Goal: Transaction & Acquisition: Purchase product/service

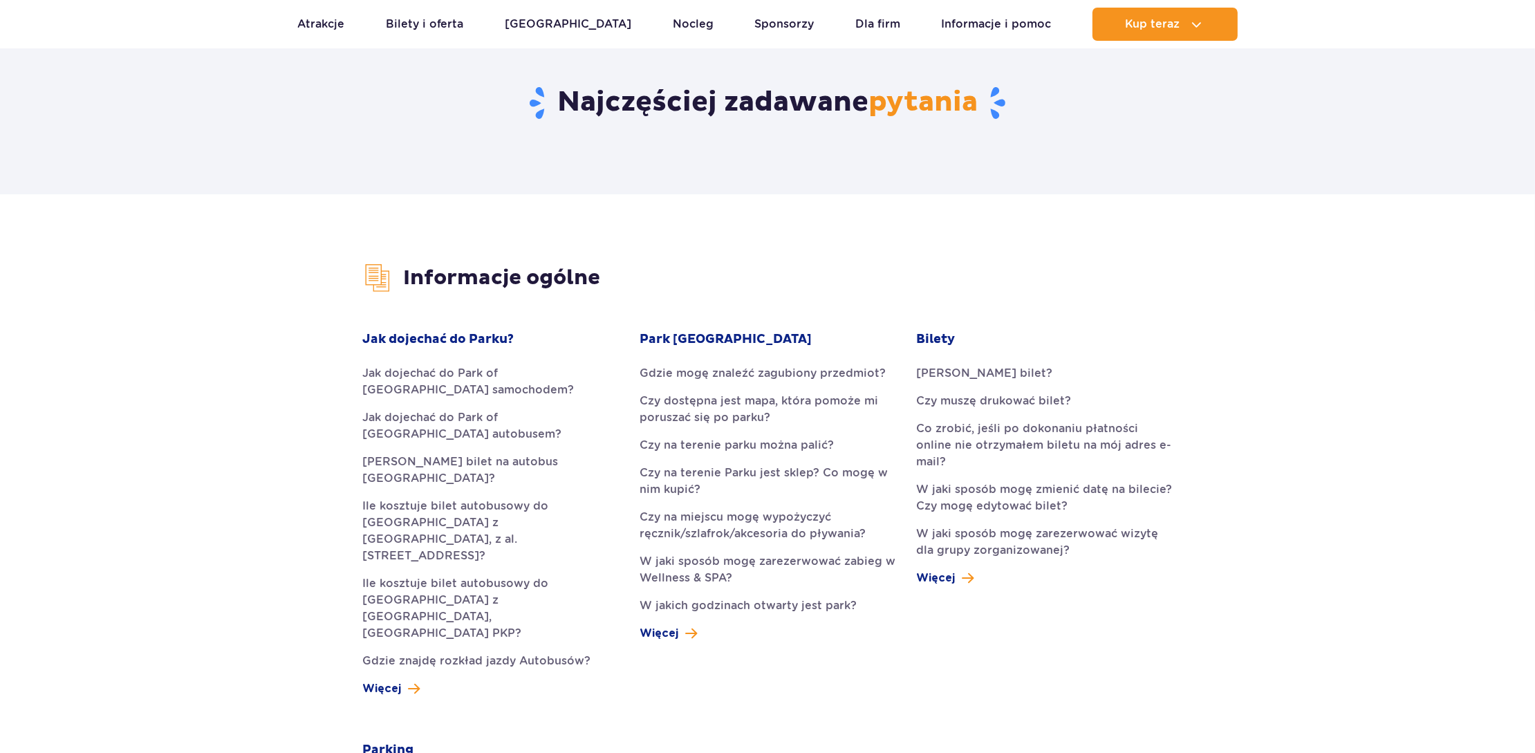
scroll to position [207, 0]
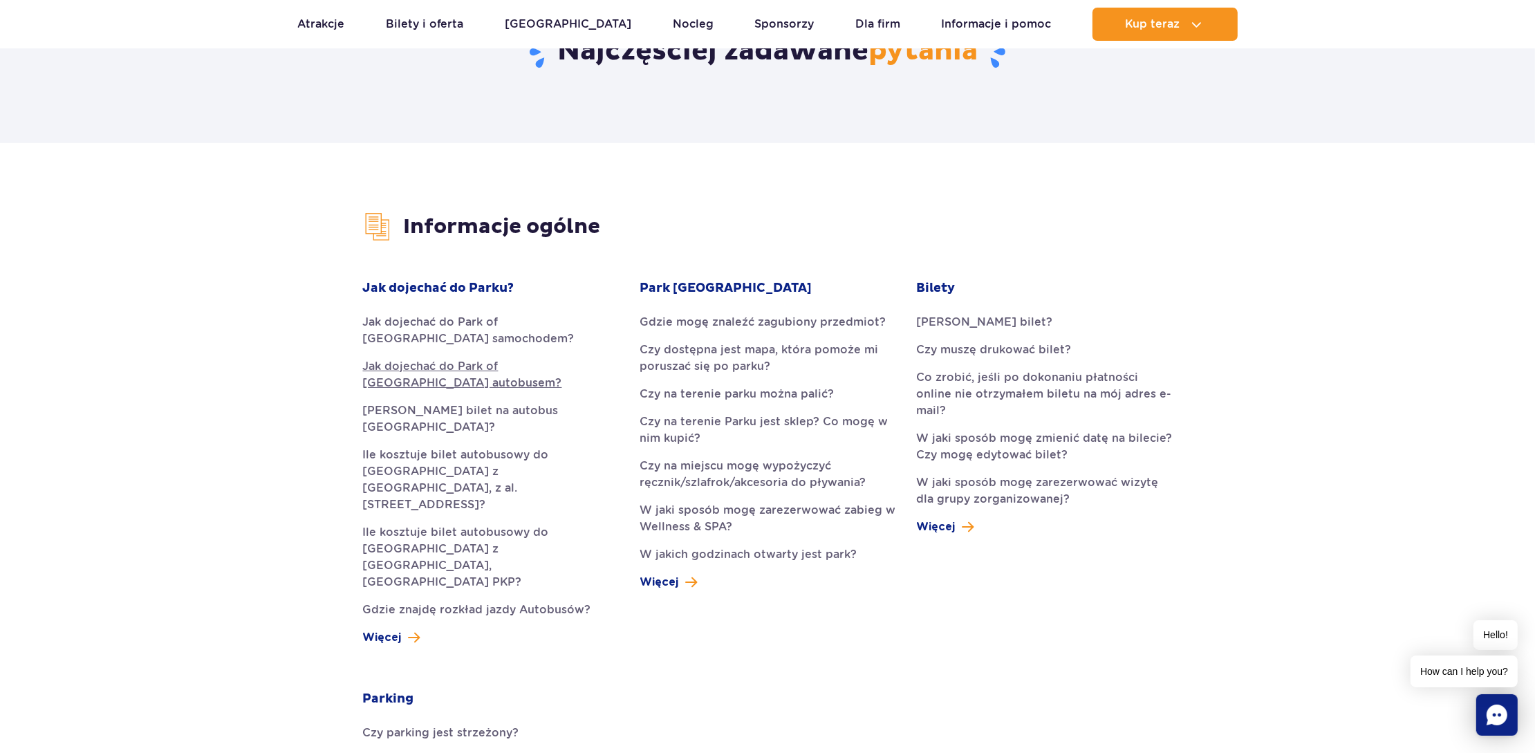
click at [559, 370] on link "Jak dojechać do Park of Poland autobusem?" at bounding box center [491, 374] width 256 height 33
click at [803, 397] on link "Czy na terenie parku można palić?" at bounding box center [768, 394] width 256 height 17
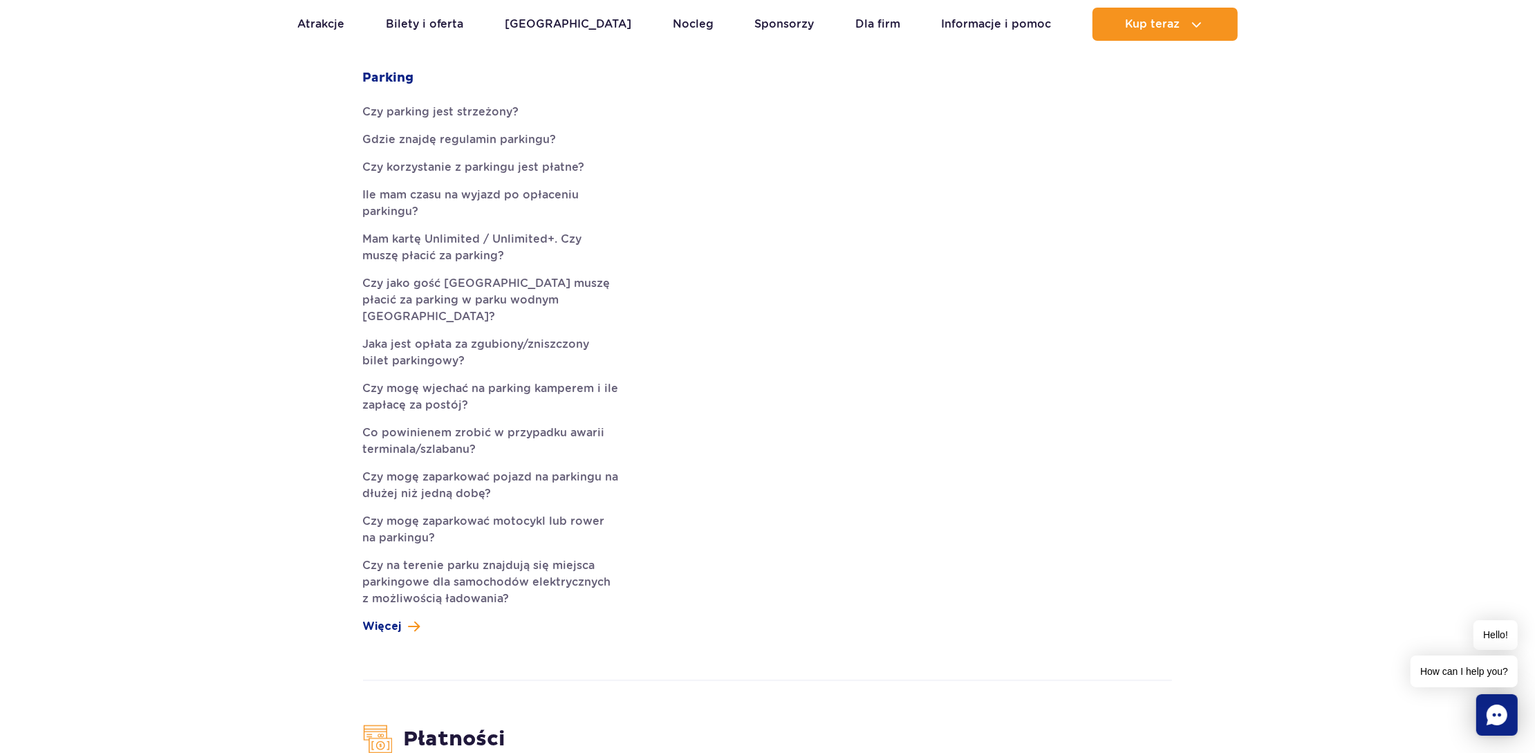
scroll to position [830, 0]
click at [455, 25] on link "Bilety i oferta" at bounding box center [425, 24] width 78 height 33
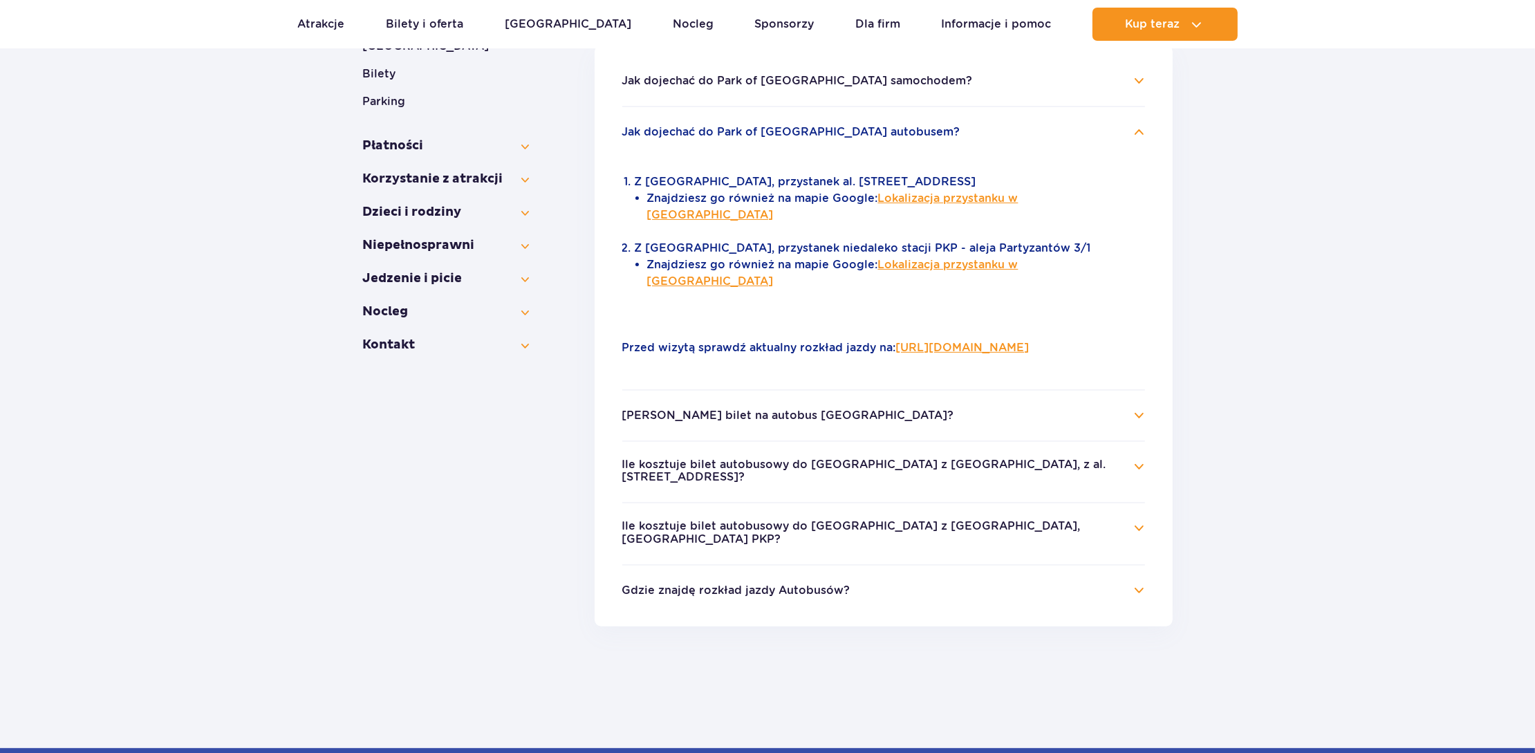
scroll to position [223, 0]
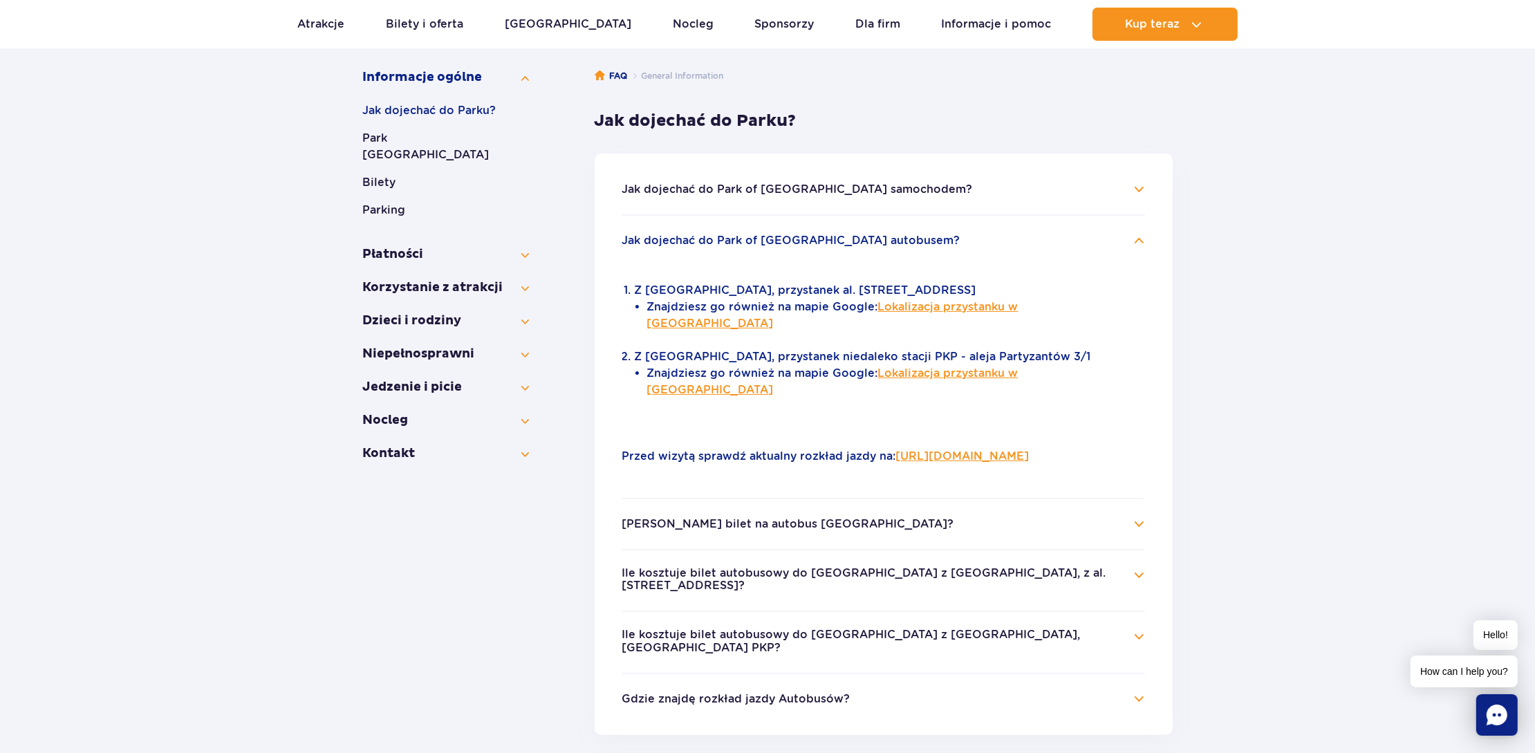
drag, startPoint x: 464, startPoint y: 490, endPoint x: 477, endPoint y: 490, distance: 13.1
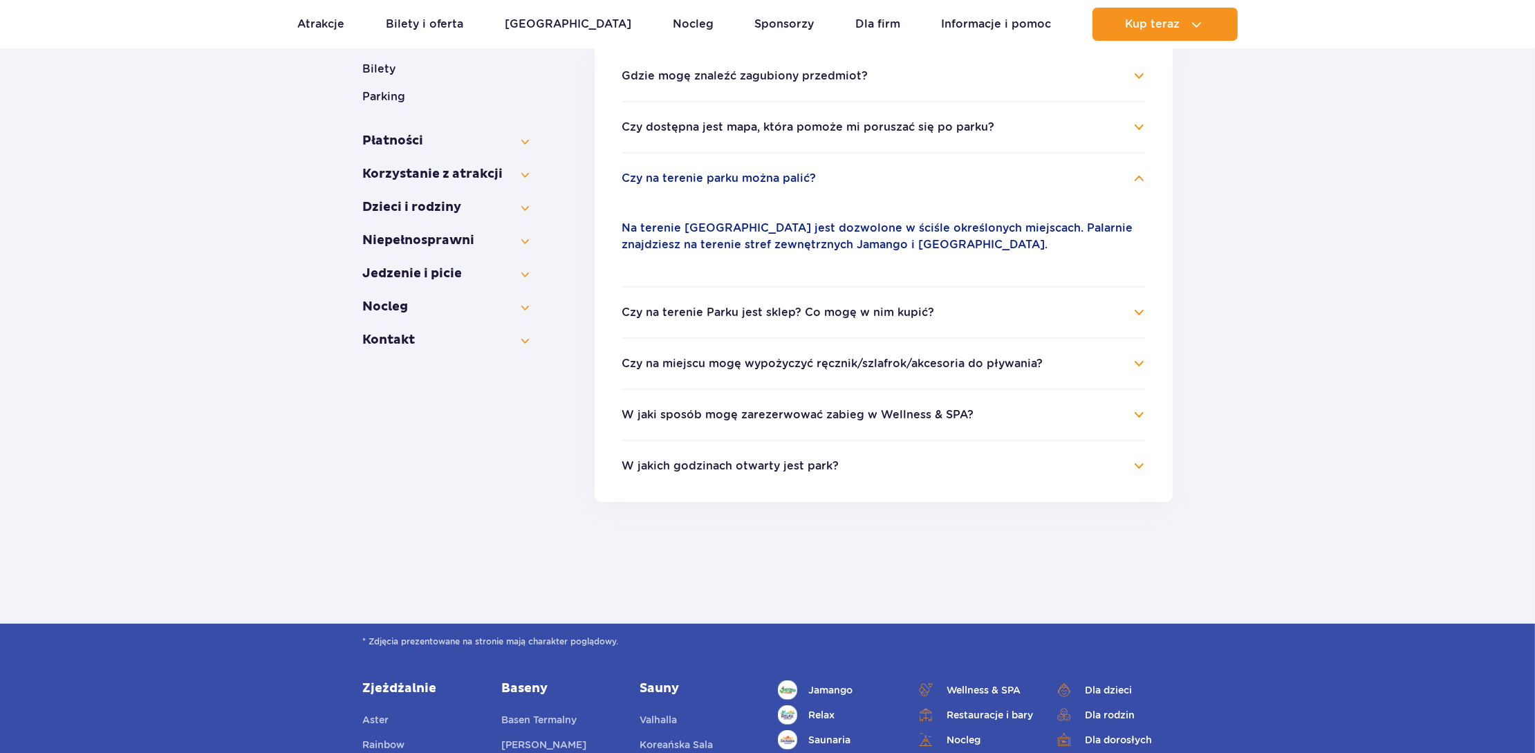
scroll to position [204, 0]
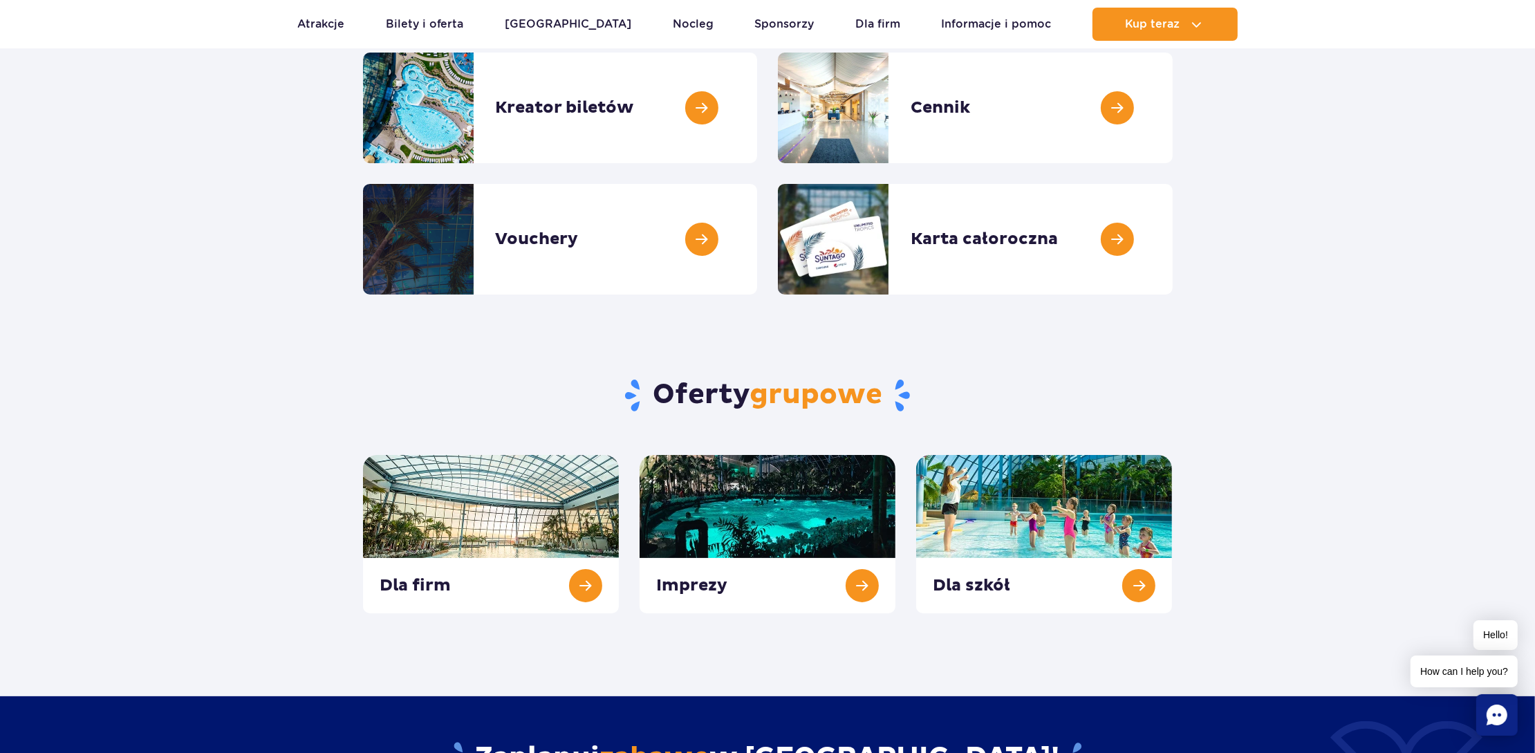
scroll to position [69, 0]
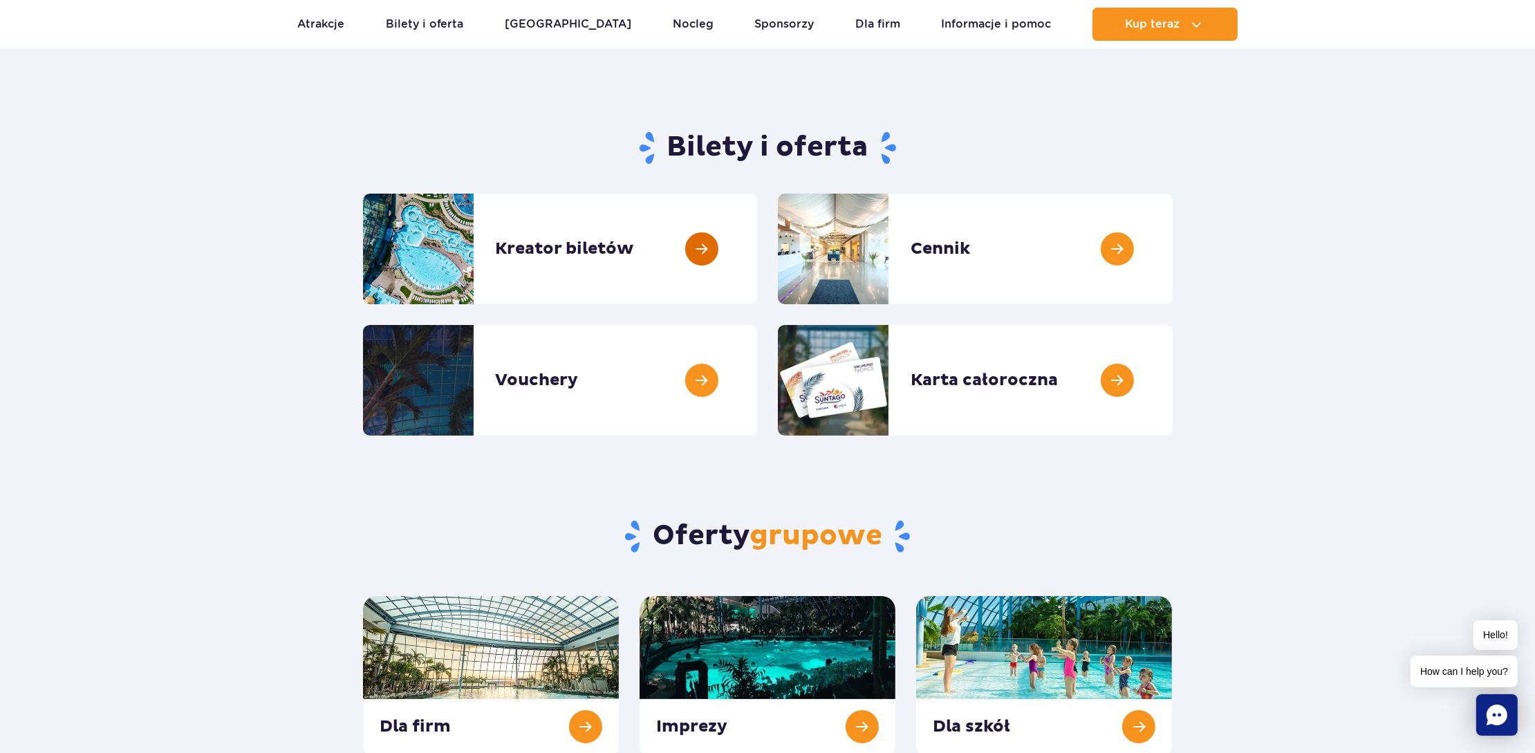
click at [757, 257] on link at bounding box center [757, 249] width 0 height 111
click at [1173, 239] on link at bounding box center [1173, 249] width 0 height 111
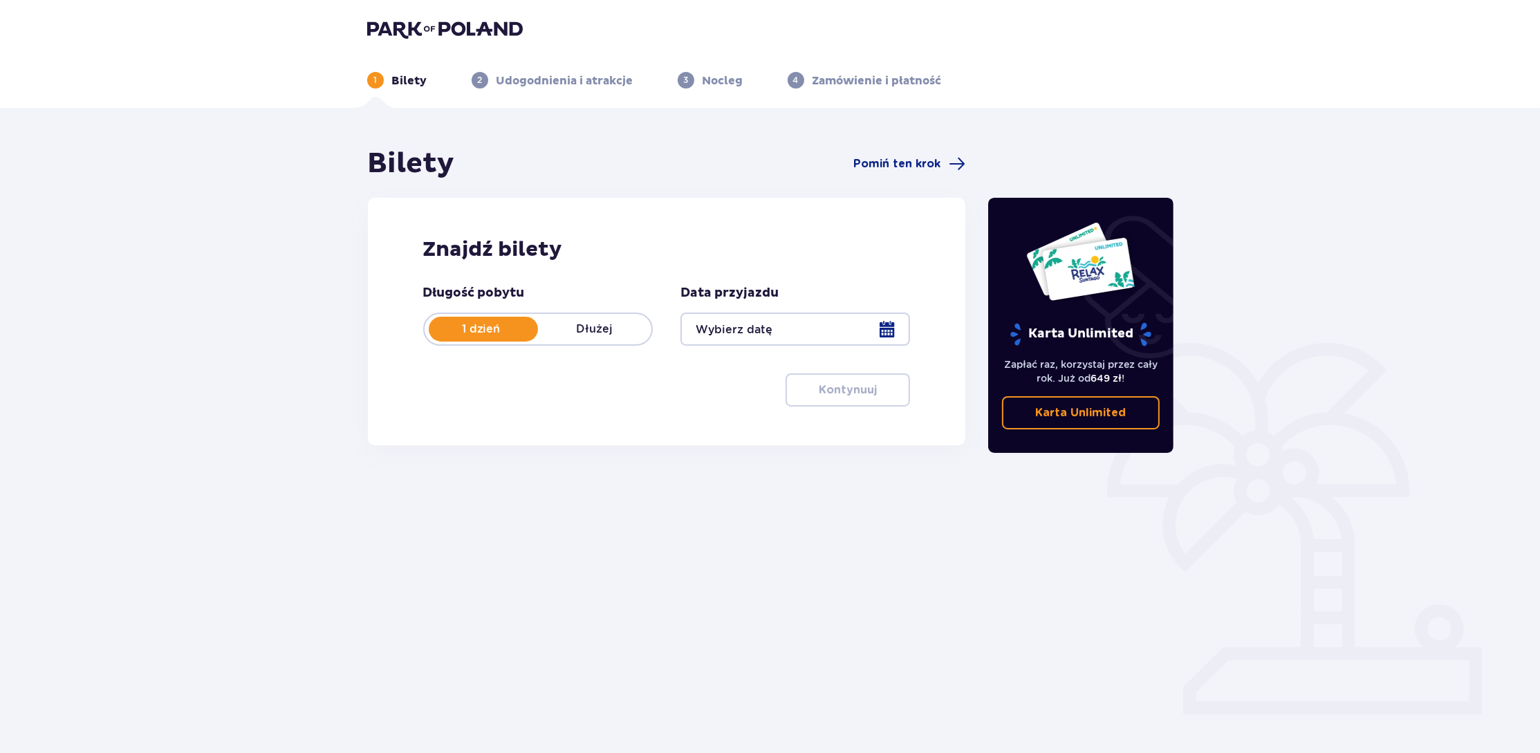
click at [602, 340] on div "1 dzień Dłużej" at bounding box center [538, 329] width 230 height 33
click at [509, 336] on p "1 dzień" at bounding box center [481, 329] width 113 height 15
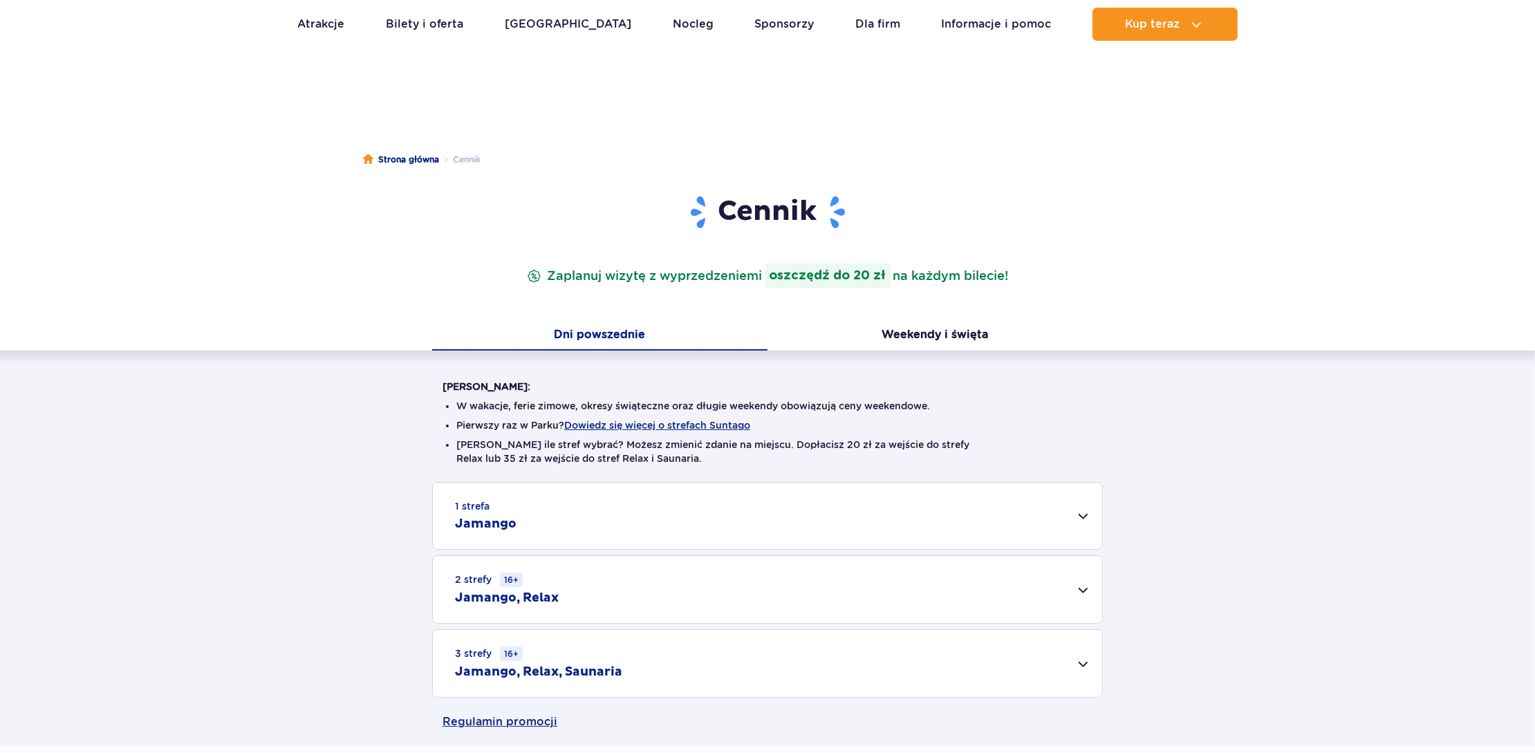
scroll to position [138, 0]
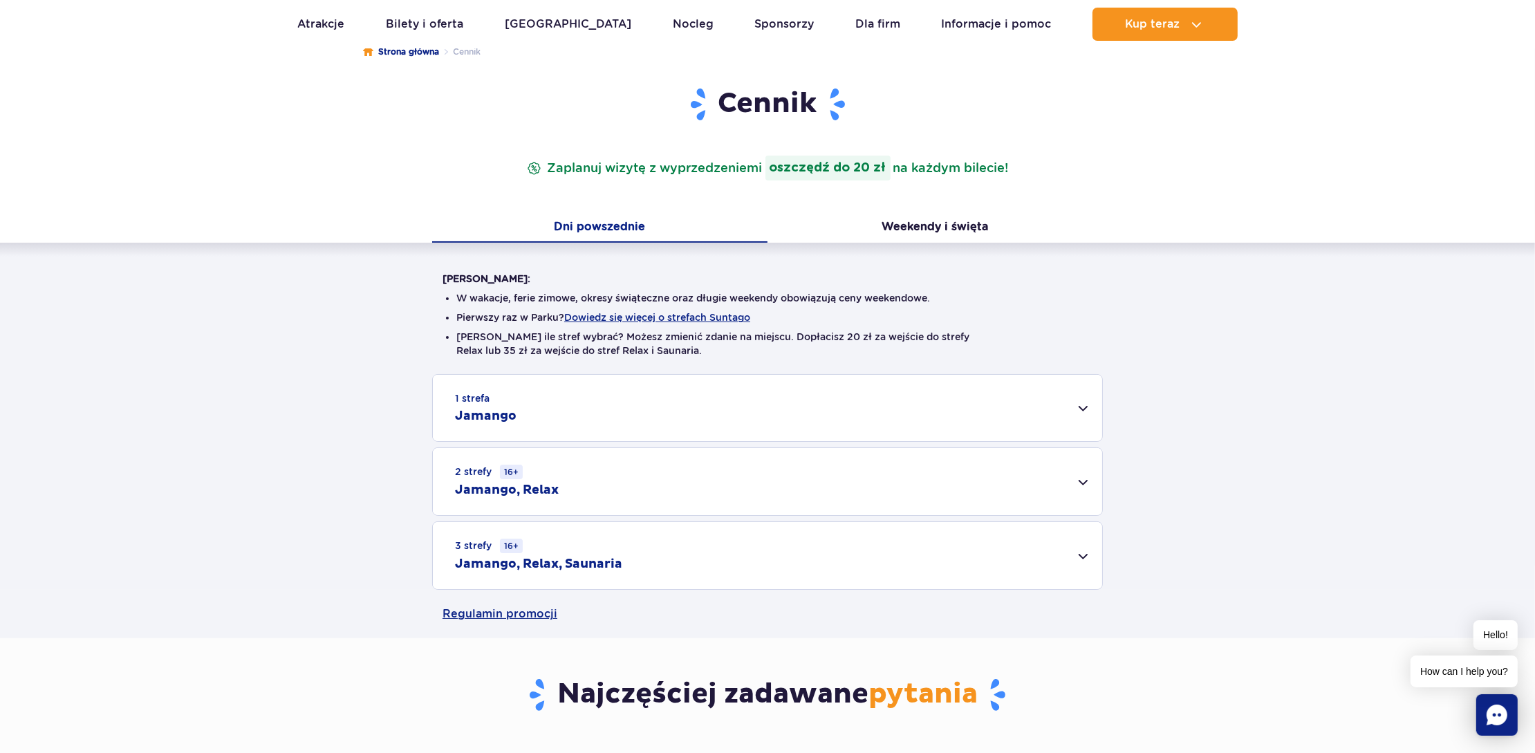
click at [678, 544] on div "3 strefy 16+ Jamango, Relax, Saunaria" at bounding box center [767, 555] width 669 height 67
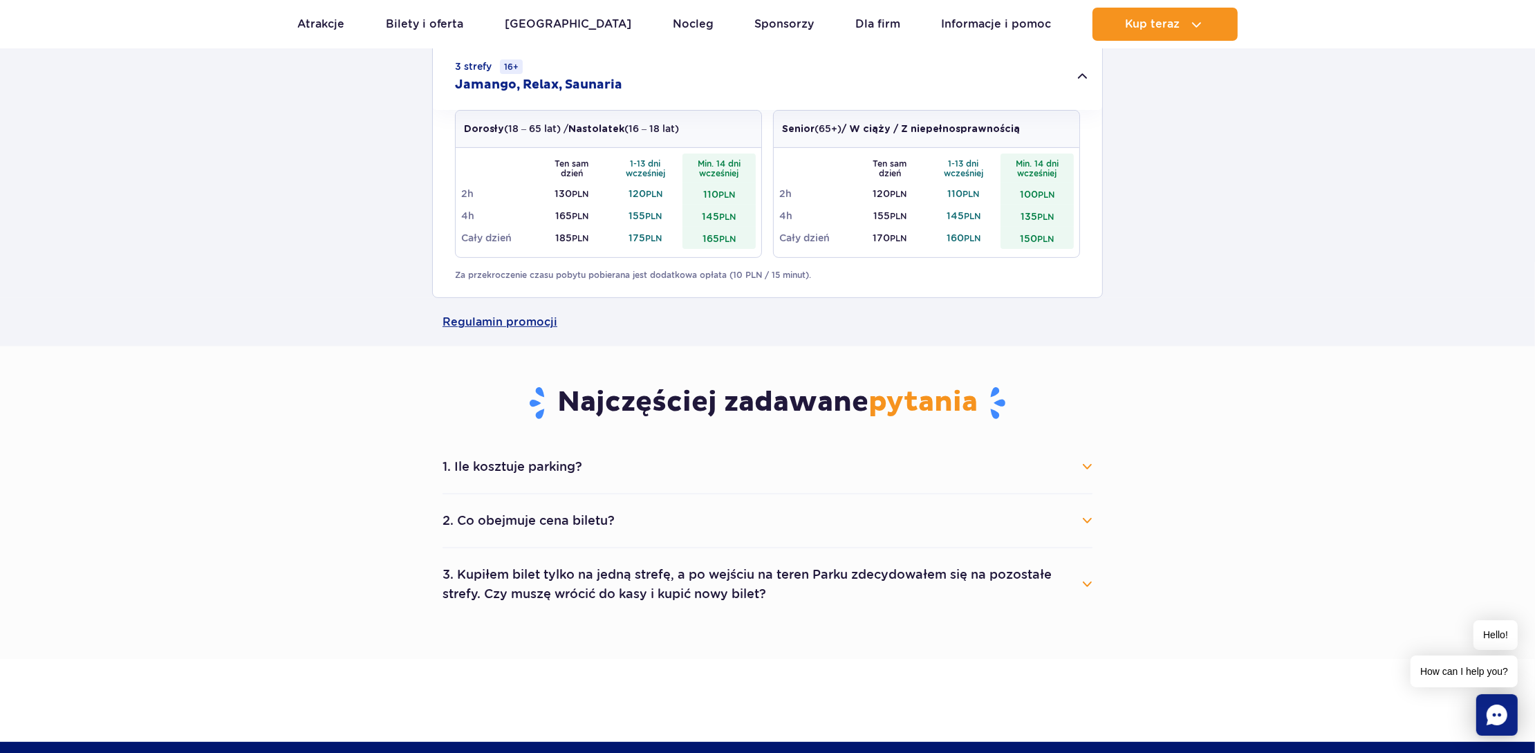
scroll to position [691, 0]
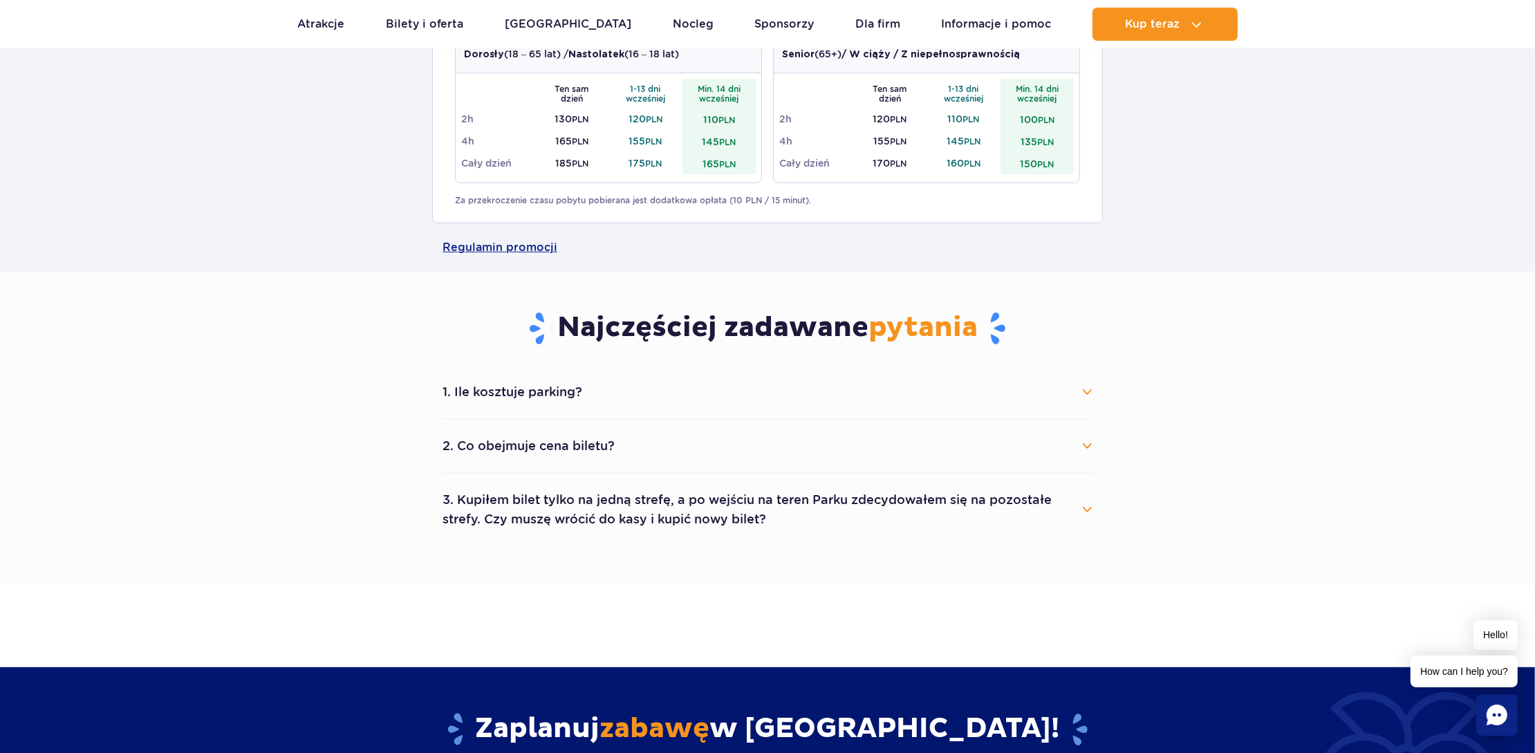
click at [819, 528] on button "3. Kupiłem bilet tylko na jedną strefę, a po wejściu na teren Parku zdecydowałe…" at bounding box center [768, 510] width 650 height 50
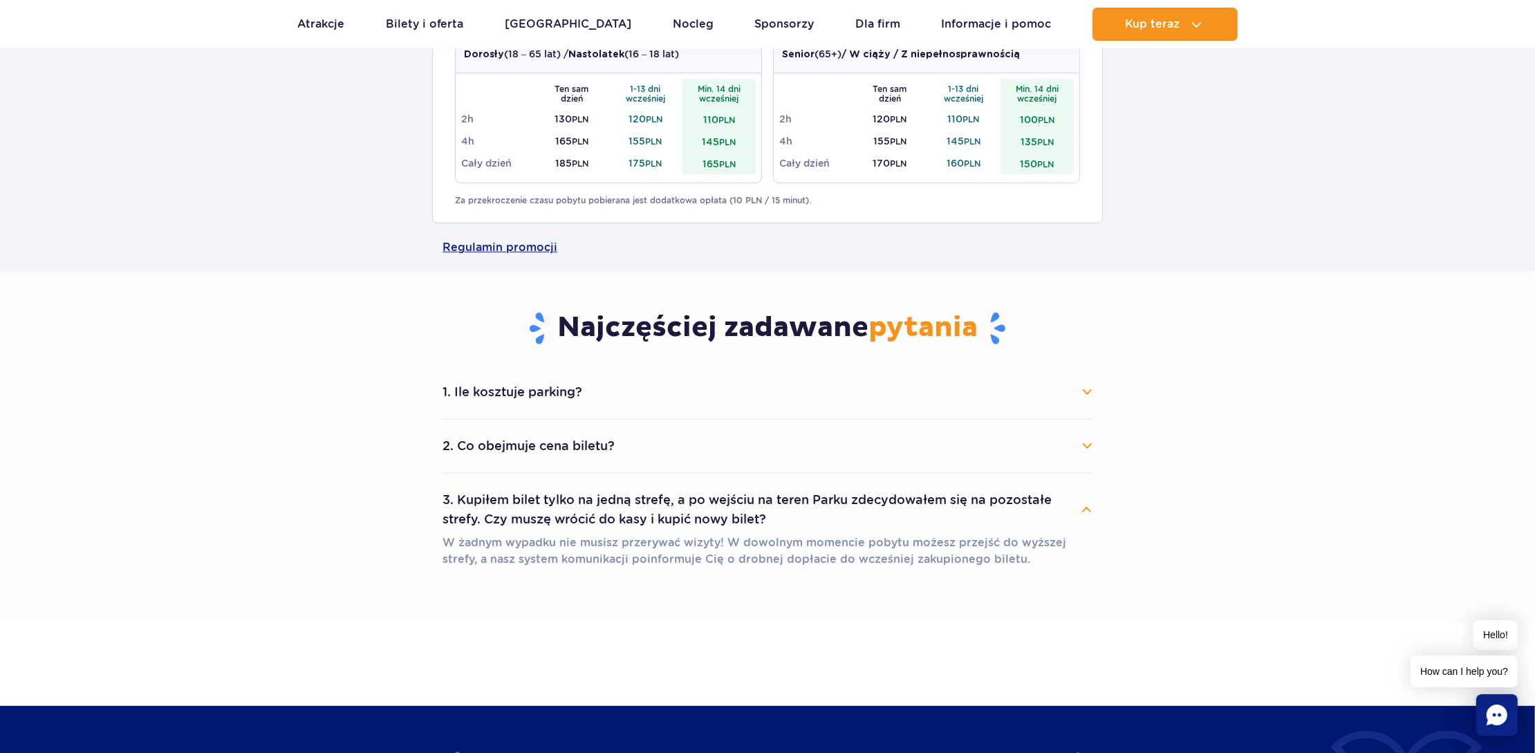
click at [699, 441] on button "2. Co obejmuje cena biletu?" at bounding box center [768, 446] width 650 height 30
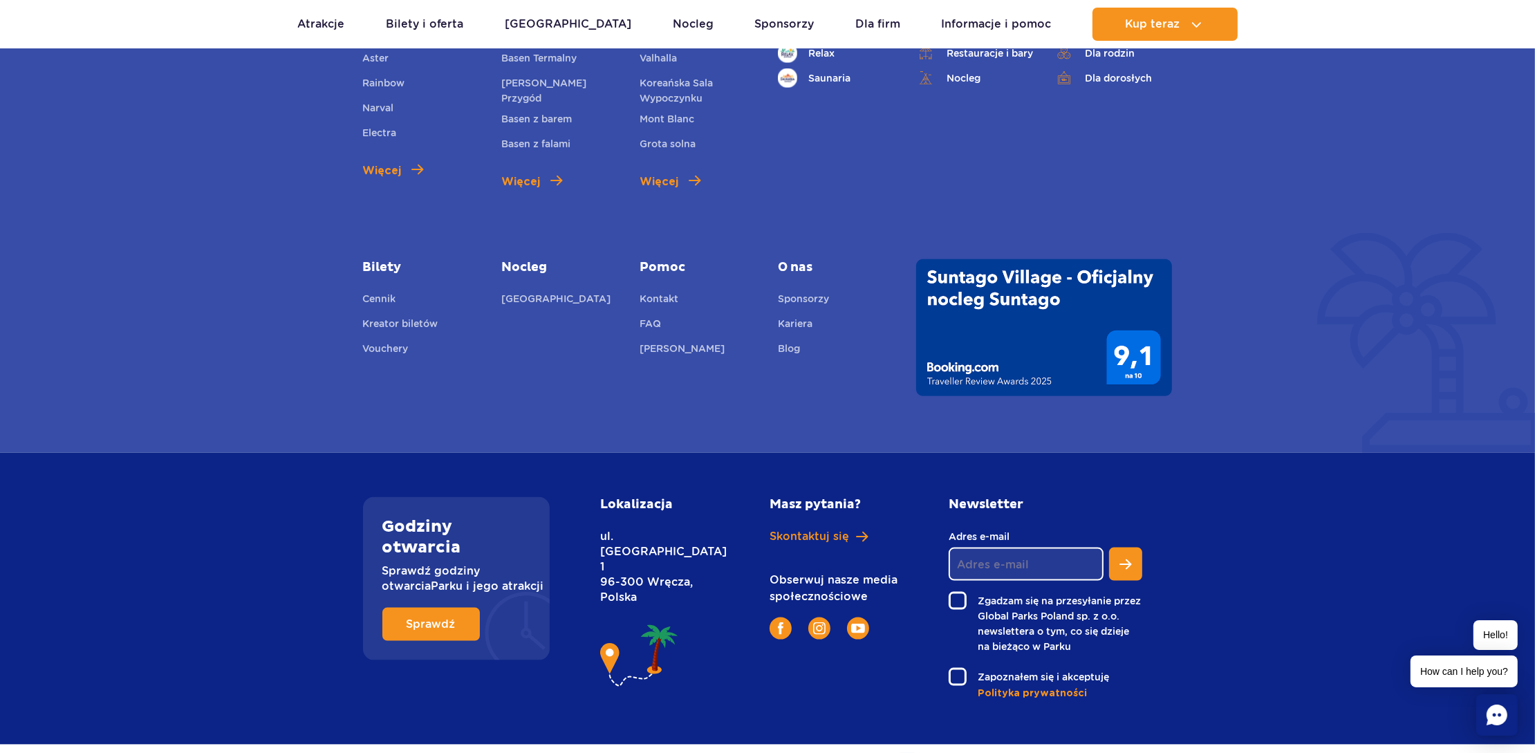
scroll to position [2241, 0]
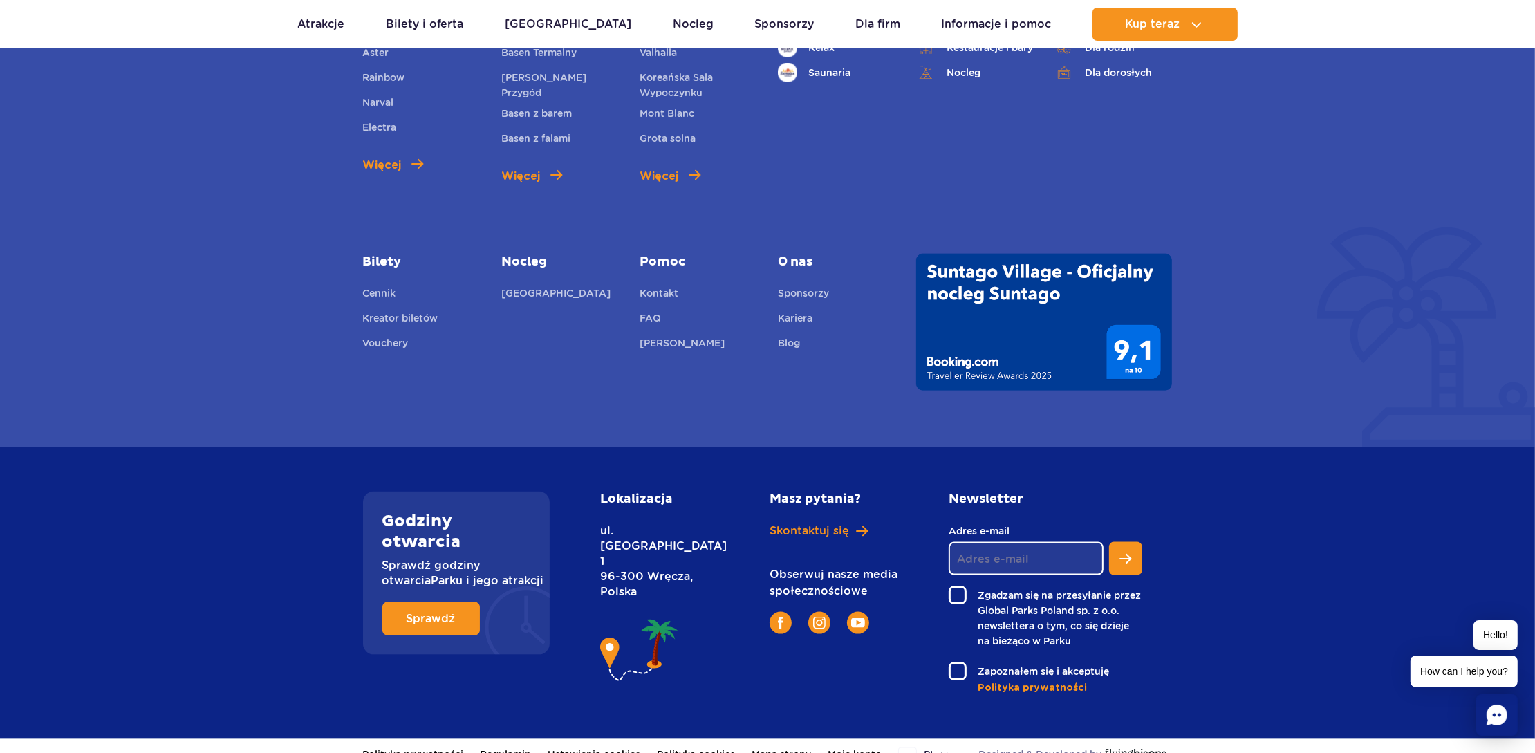
click at [403, 379] on div "* Zdjęcia prezentowane na stronie mają charakter poglądowy. Zjeżdżalnie Aster R…" at bounding box center [767, 201] width 1535 height 491
